Goal: Information Seeking & Learning: Learn about a topic

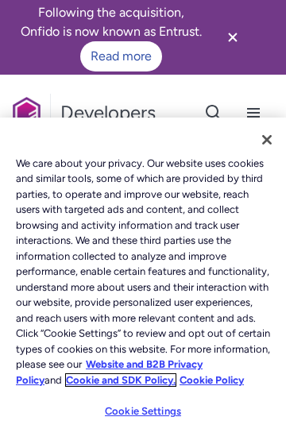
click at [116, 374] on link "Cookie and SDK Policy." at bounding box center [121, 380] width 110 height 12
click at [151, 374] on link "Cookie and SDK Policy." at bounding box center [121, 380] width 110 height 12
click at [249, 55] on button at bounding box center [232, 37] width 59 height 40
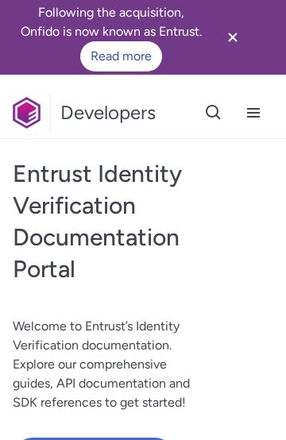
click at [241, 37] on icon "Close banner" at bounding box center [232, 37] width 19 height 19
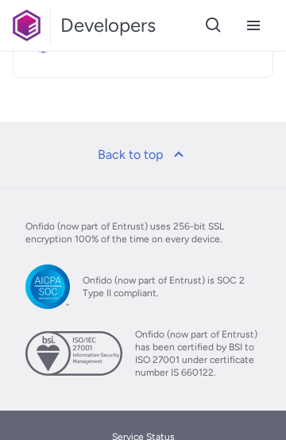
scroll to position [1552, 0]
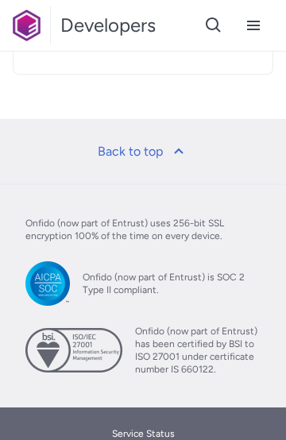
click at [124, 161] on link "Back to top" at bounding box center [143, 152] width 110 height 38
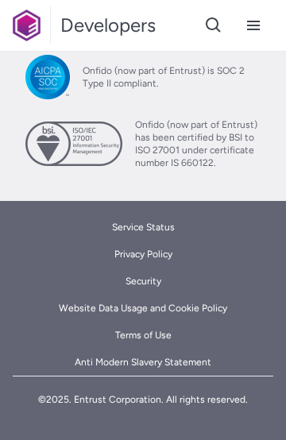
scroll to position [1779, 0]
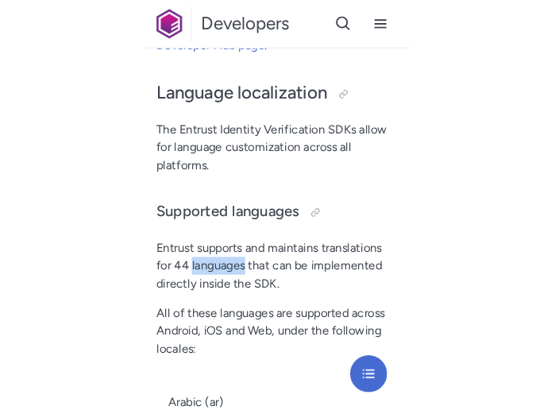
scroll to position [502, 0]
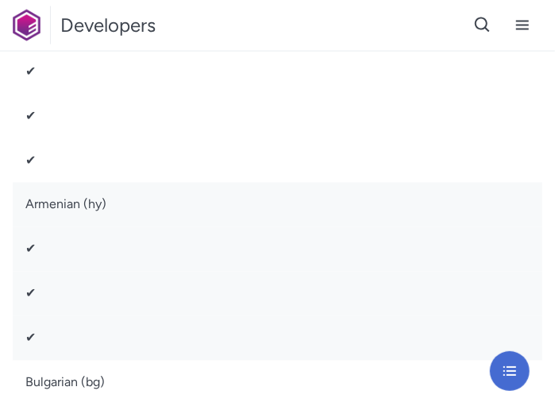
click at [285, 159] on td "✔" at bounding box center [278, 160] width 530 height 44
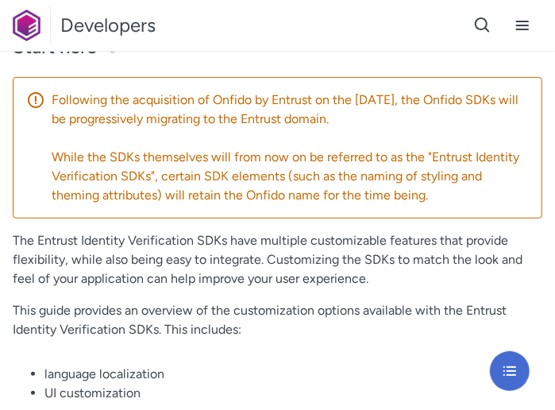
scroll to position [106, 0]
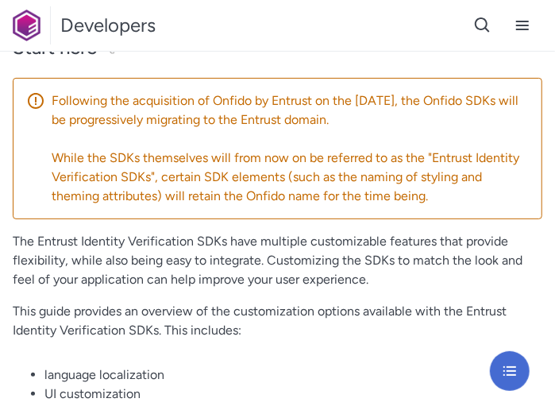
click at [285, 197] on p "While the SDKs themselves will from now on be referred to as the "Entrust Ident…" at bounding box center [290, 176] width 477 height 57
click at [46, 103] on div "Following the acquisition of Onfido by Entrust on the [DATE], the Onfido SDKs w…" at bounding box center [278, 148] width 530 height 141
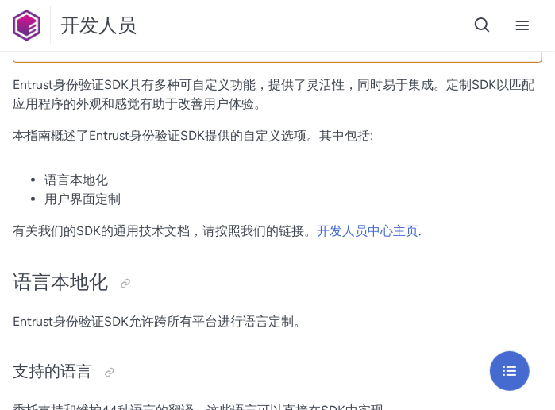
scroll to position [226, 0]
